Goal: Check status: Check status

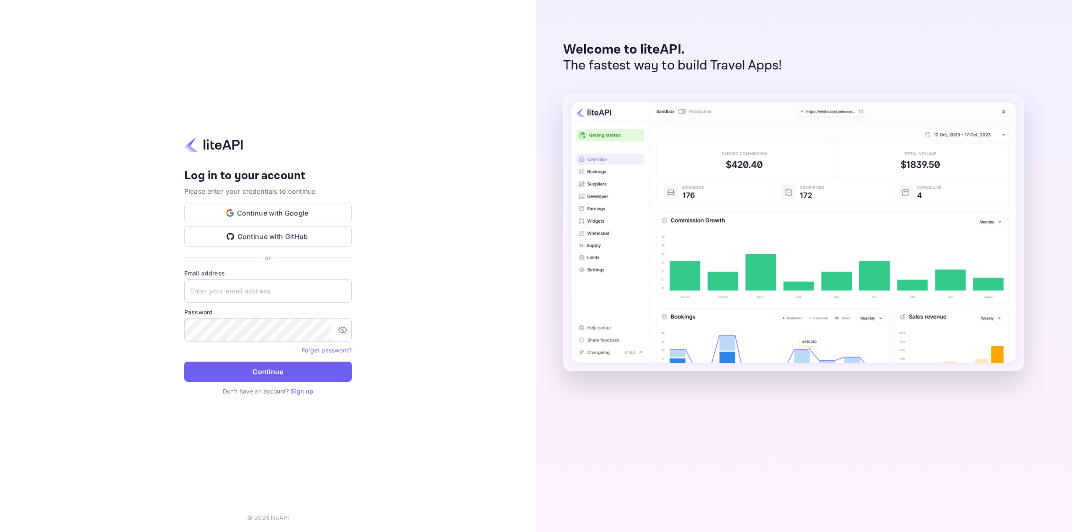
type input "nuiteedirectcug@hotelogical.com"
click at [276, 368] on button "Continue" at bounding box center [267, 372] width 167 height 20
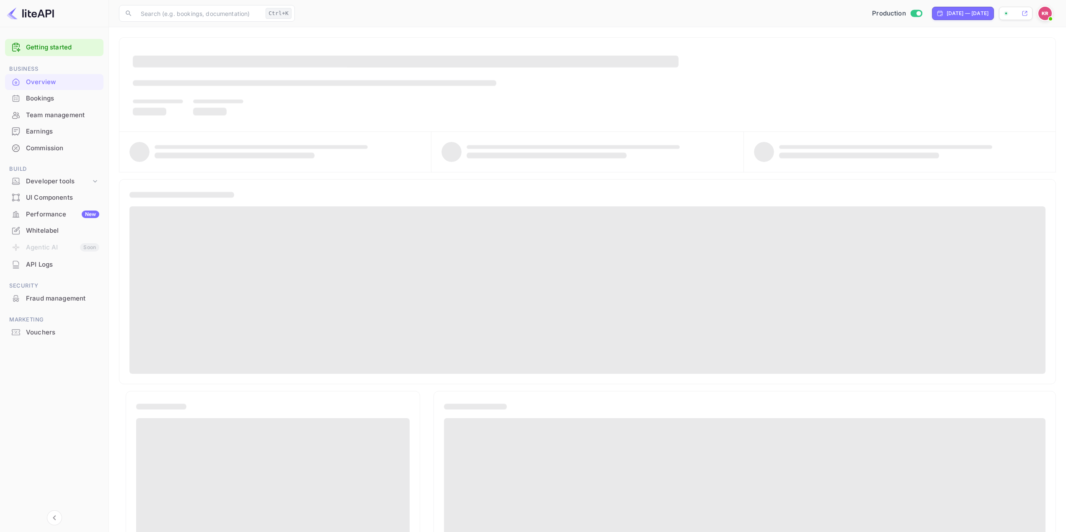
click at [44, 97] on div "Bookings" at bounding box center [62, 99] width 73 height 10
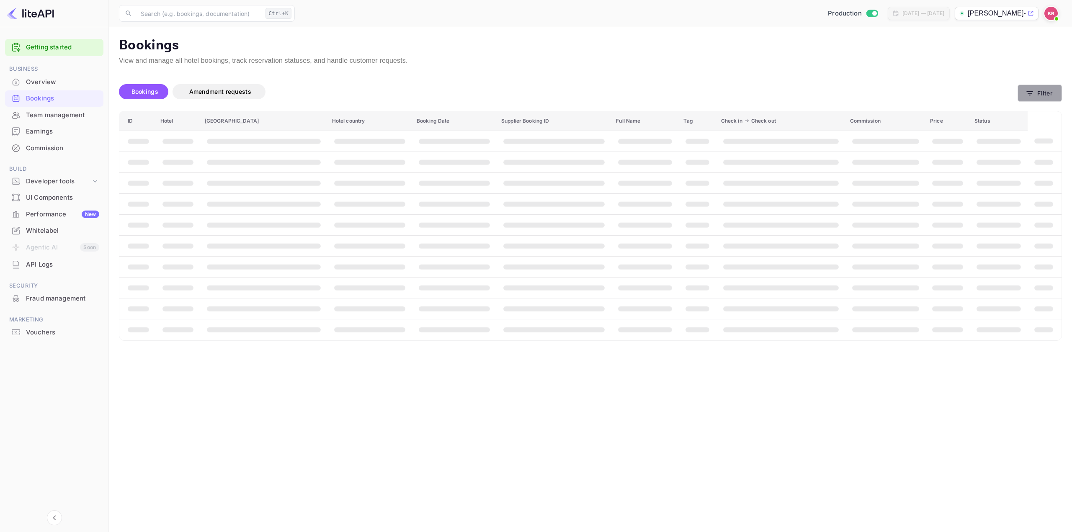
click at [1037, 91] on button "Filter" at bounding box center [1039, 93] width 44 height 17
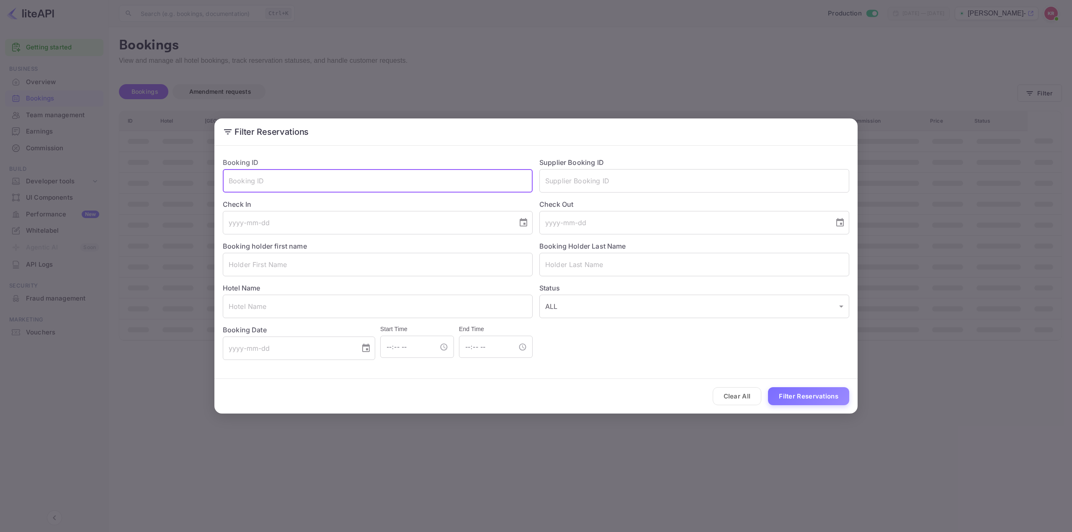
click at [407, 180] on input "text" at bounding box center [378, 180] width 310 height 23
paste input "EbOYRoOta"
type input "EbOYRoOta"
click at [788, 399] on button "Filter Reservations" at bounding box center [808, 396] width 81 height 18
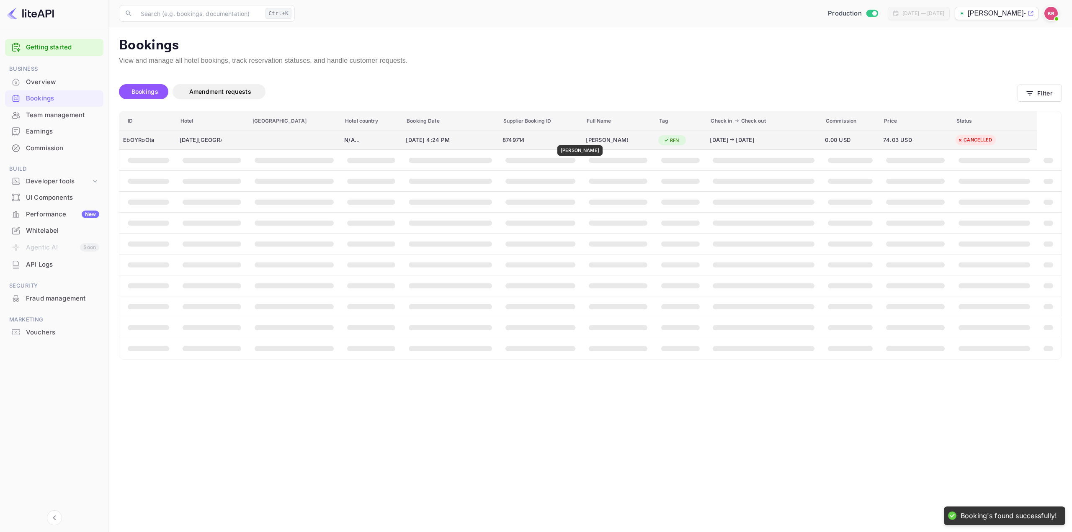
click at [586, 139] on div "[PERSON_NAME]" at bounding box center [607, 140] width 42 height 13
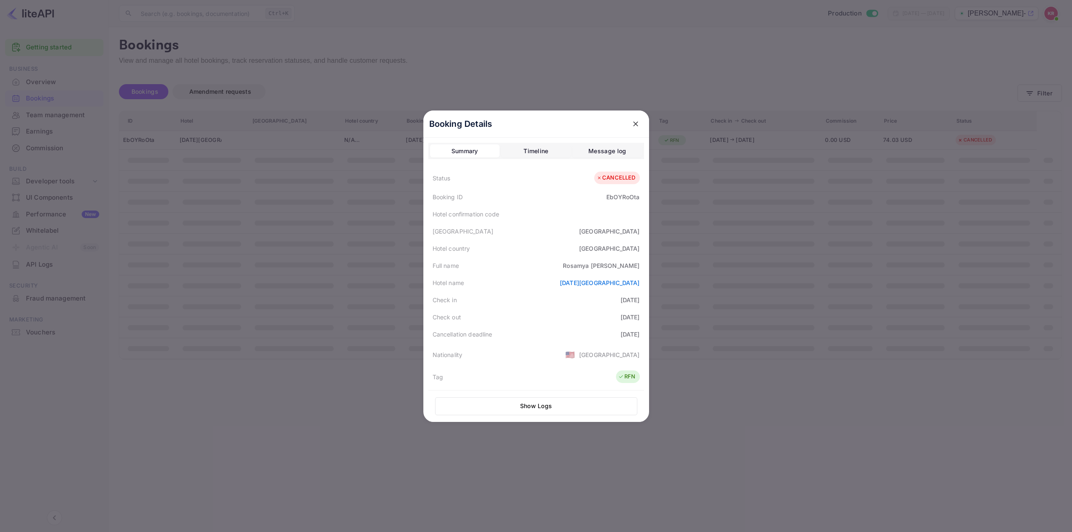
click at [723, 49] on div at bounding box center [536, 266] width 1072 height 532
